Goal: Check status: Check status

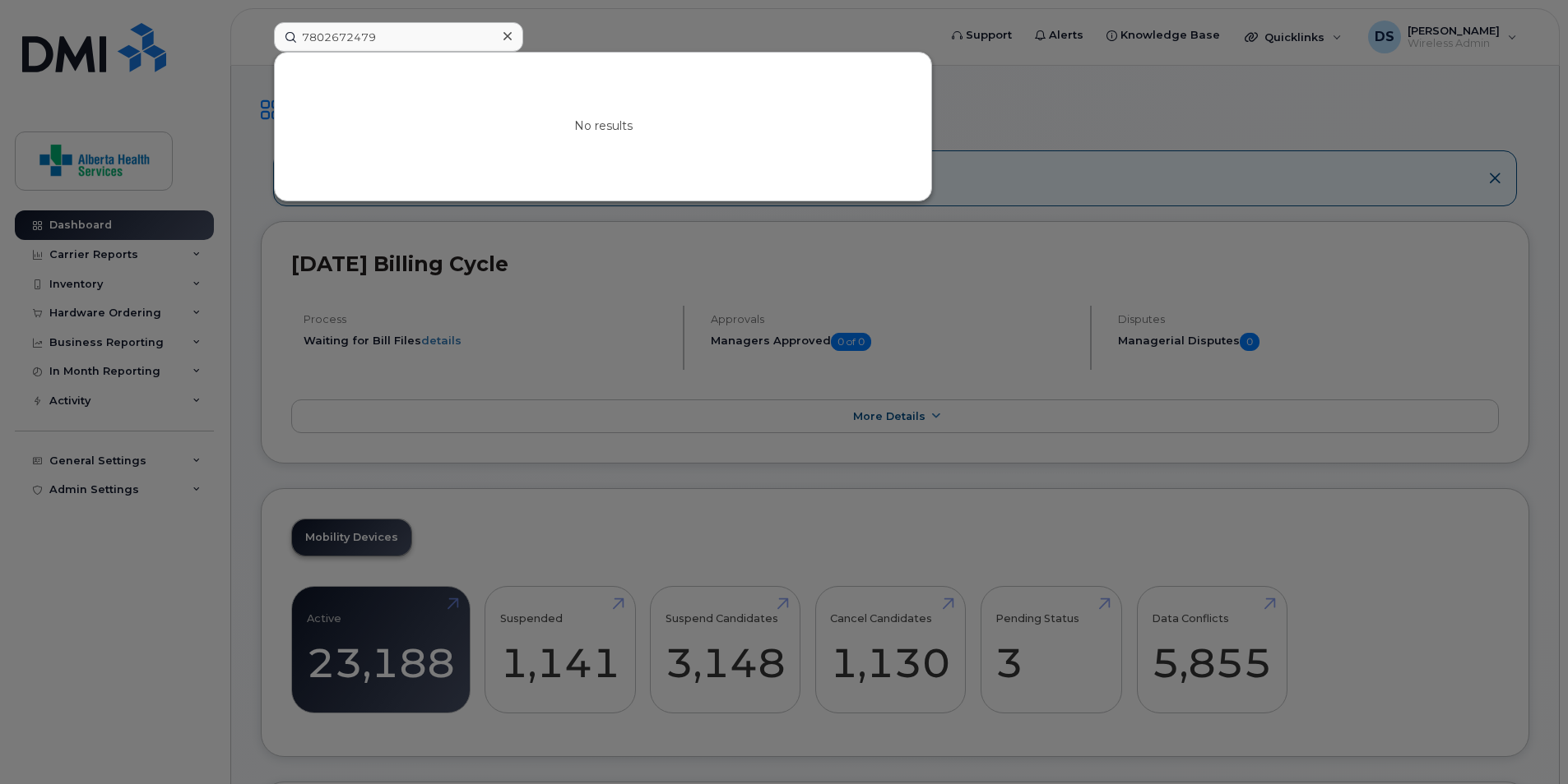
click at [423, 35] on input "7802672479" at bounding box center [399, 37] width 249 height 29
type input "7809061685"
click at [585, 153] on link "Go to Sign In Page" at bounding box center [603, 140] width 127 height 29
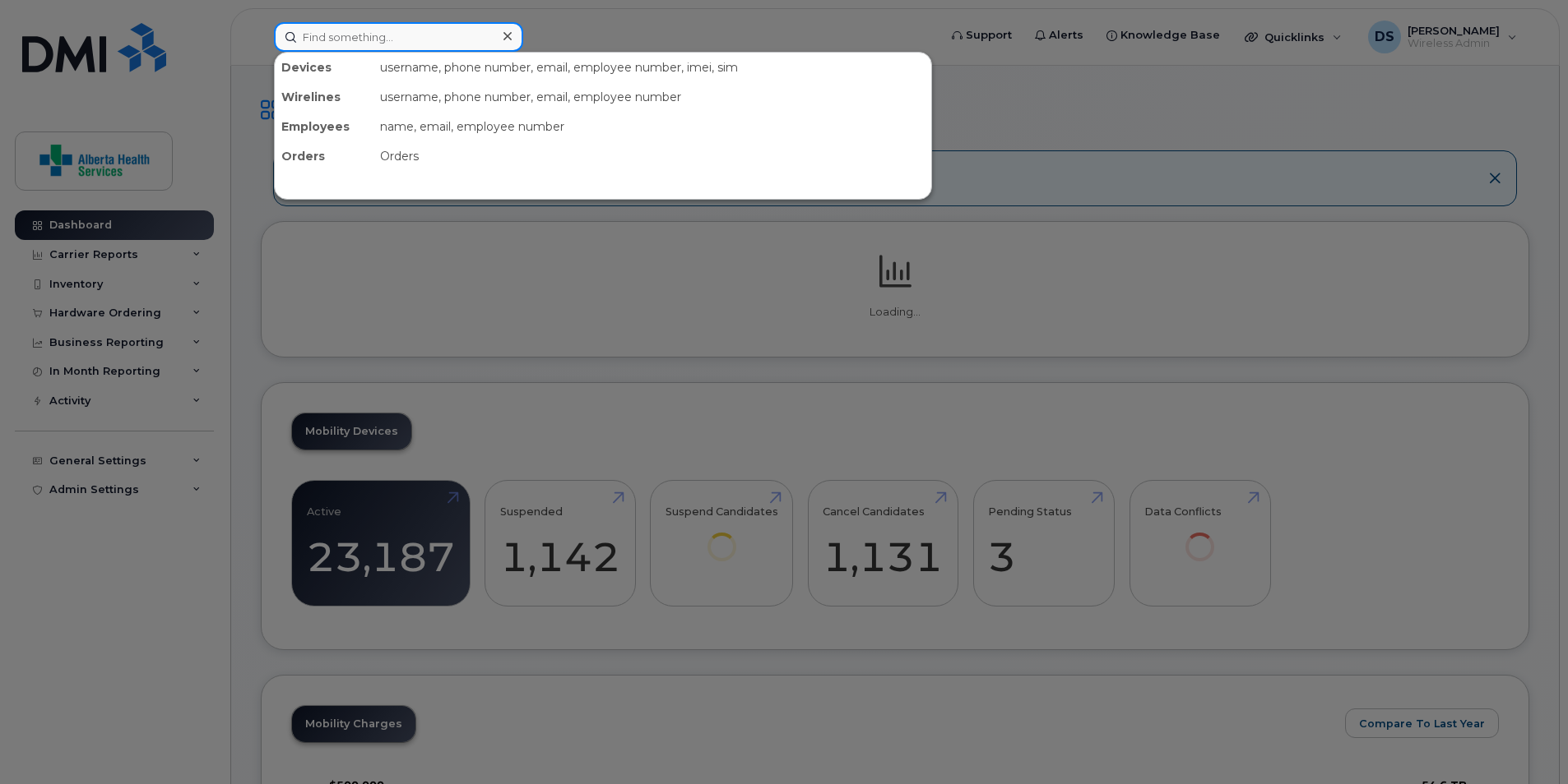
click at [370, 35] on input at bounding box center [399, 37] width 249 height 29
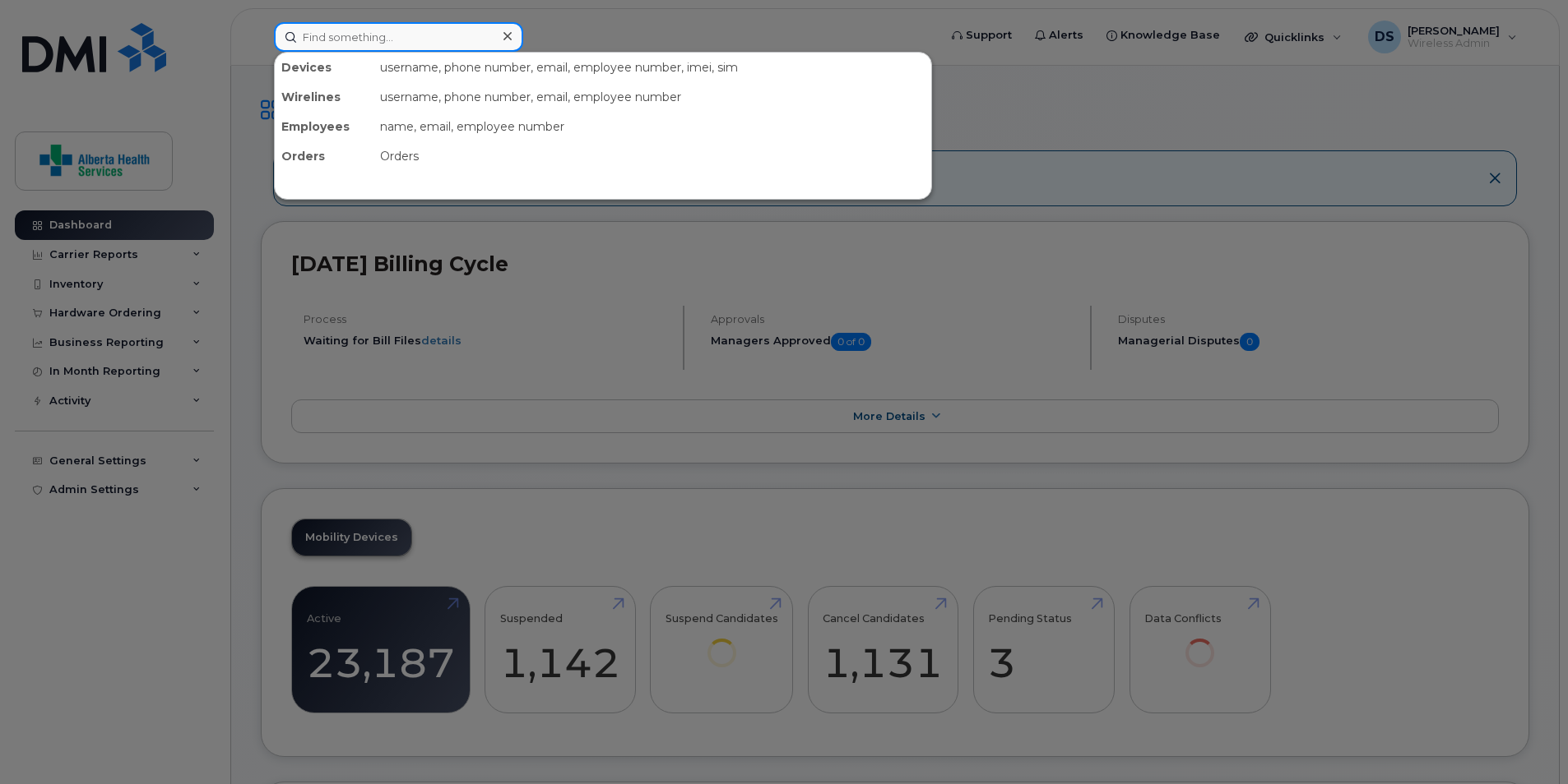
type input "7809061685"
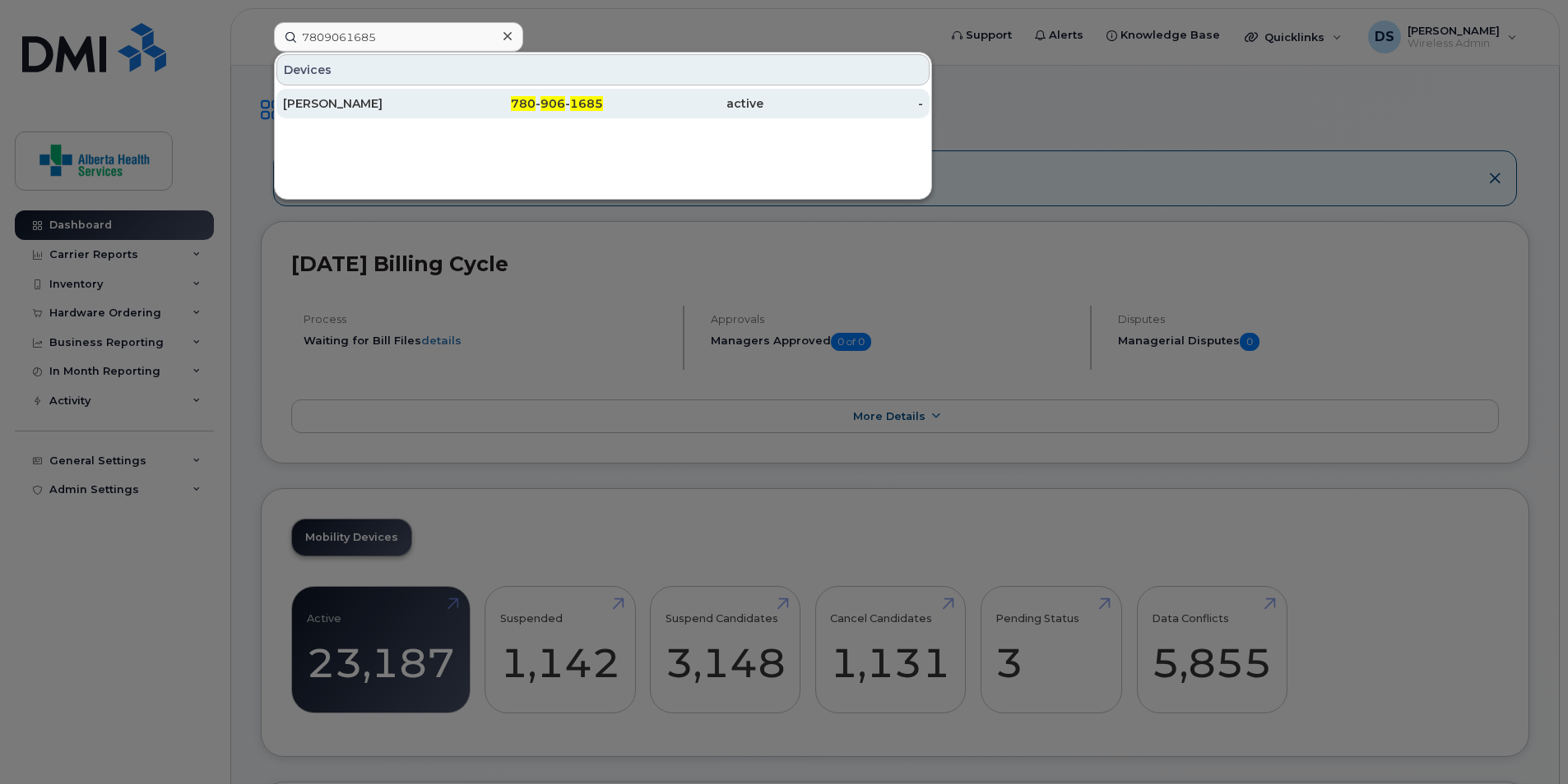
click at [341, 107] on div "[PERSON_NAME]" at bounding box center [362, 103] width 160 height 17
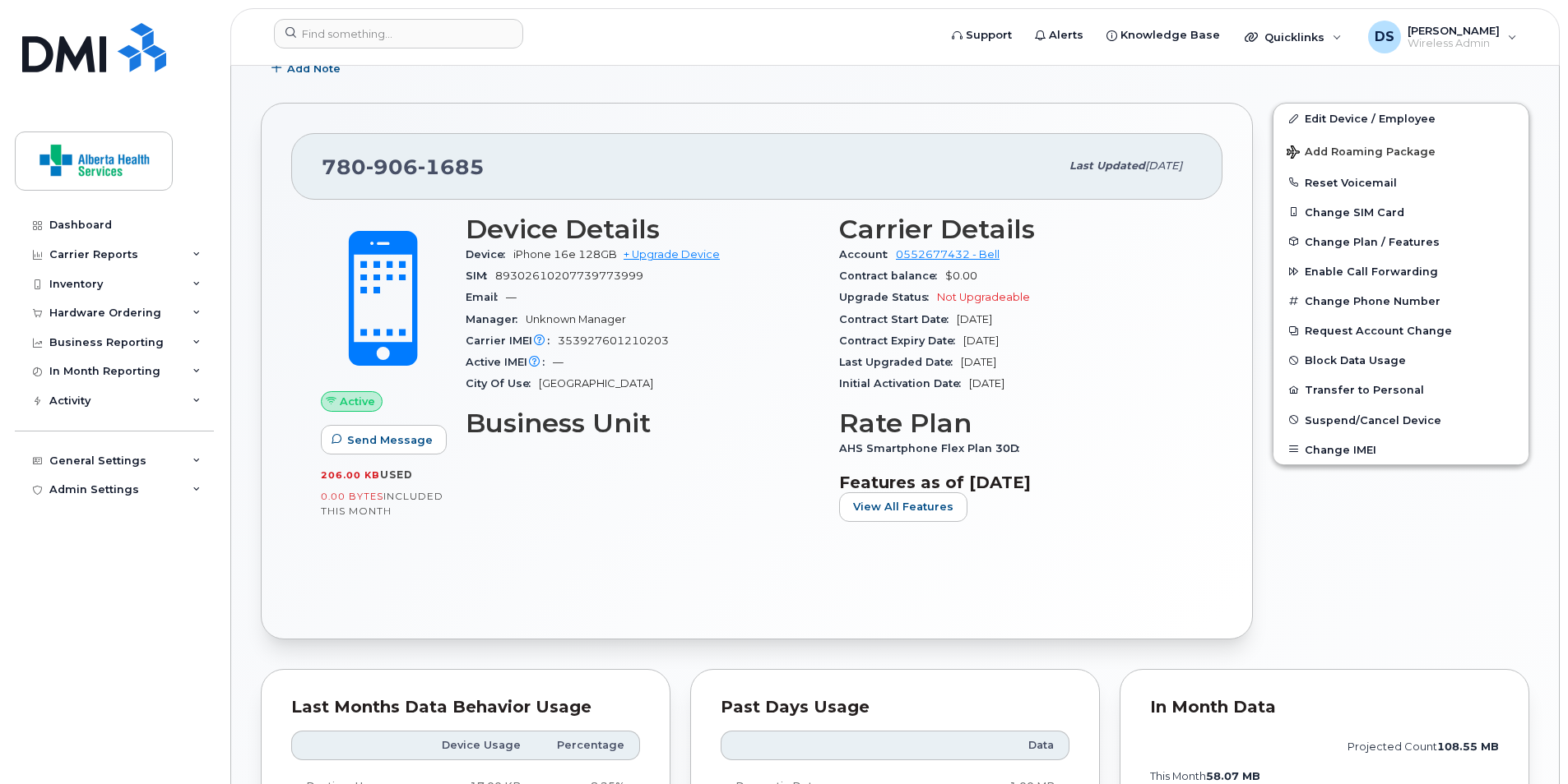
scroll to position [228, 0]
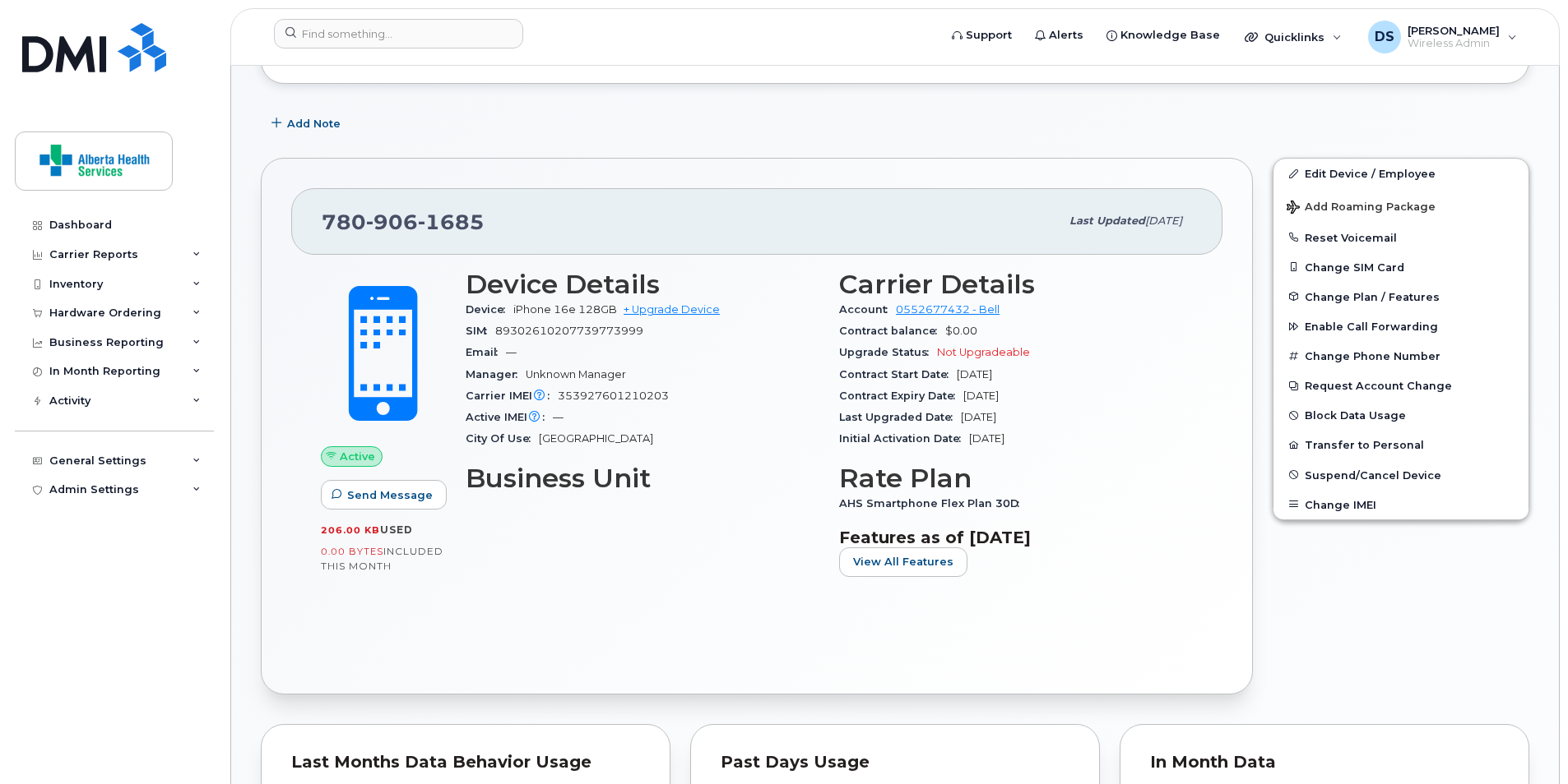
click at [1137, 332] on div "Contract balance $0.00" at bounding box center [1016, 332] width 353 height 22
click at [672, 488] on h3 "Business Unit" at bounding box center [642, 479] width 353 height 29
click at [731, 459] on div "Device Details Device iPhone 16e 128GB + Upgrade Device SIM 8930261020773977399…" at bounding box center [642, 430] width 373 height 340
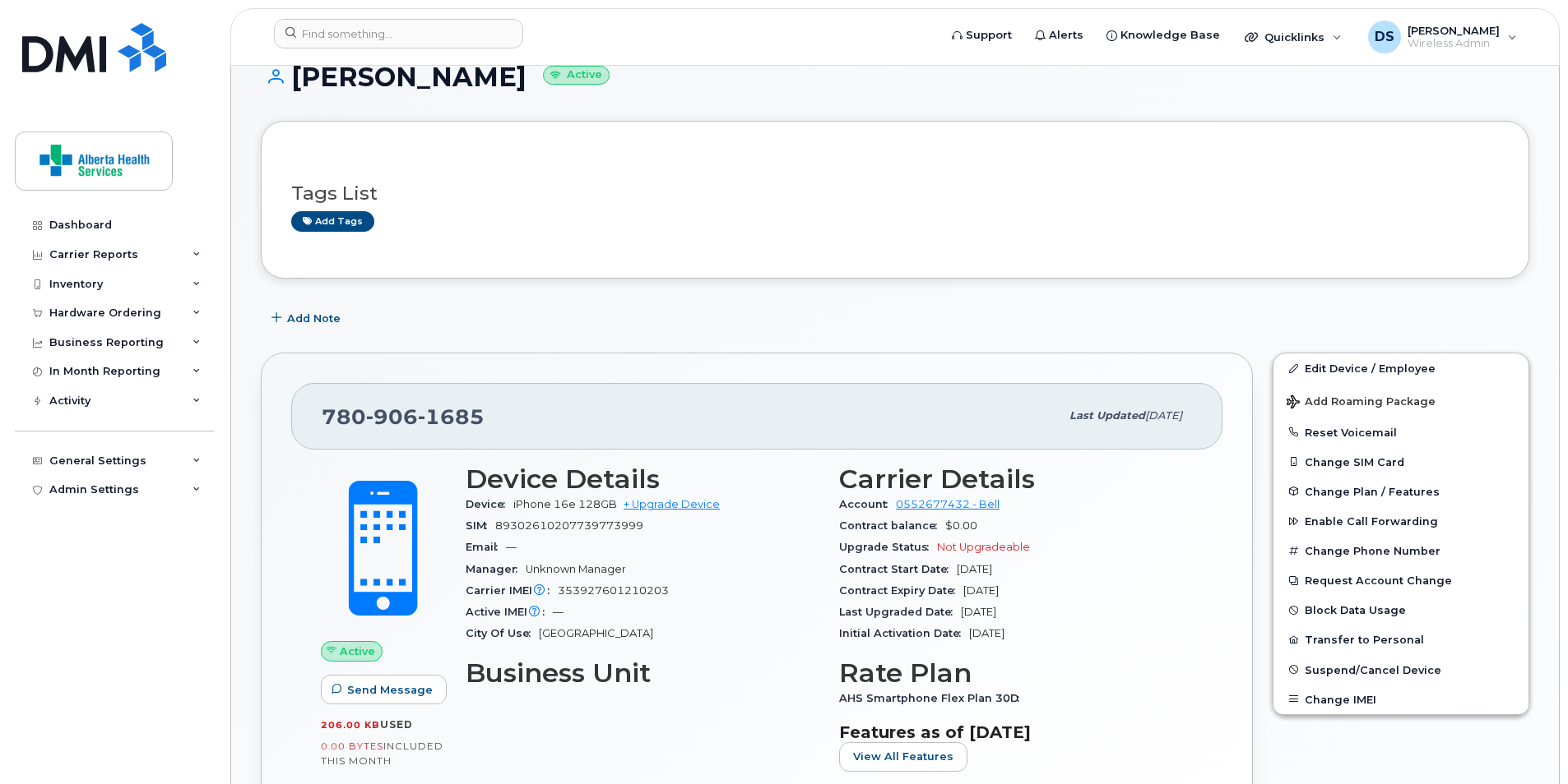
scroll to position [0, 0]
